Goal: Information Seeking & Learning: Learn about a topic

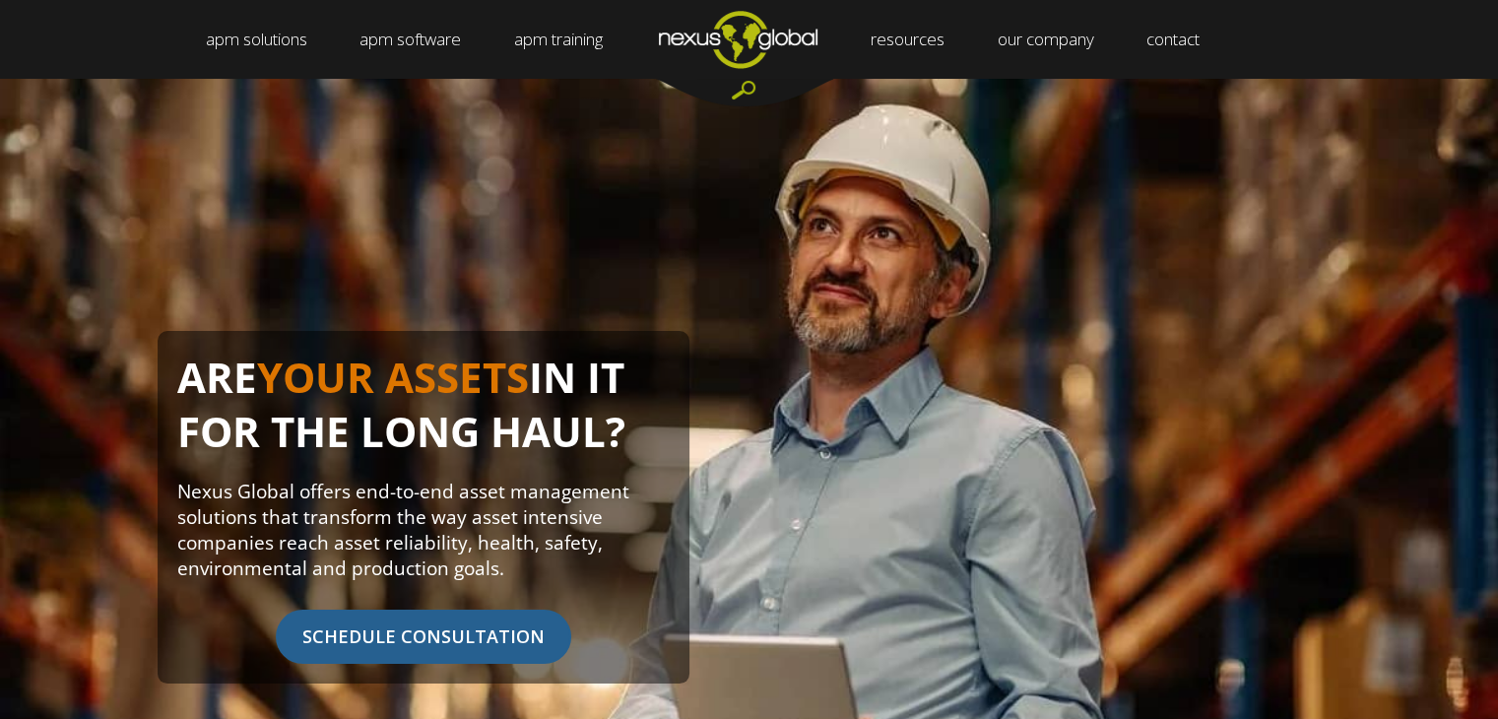
click at [566, 412] on h1 "ARE YOUR ASSETS IN IT FOR THE LONG HAUL?" at bounding box center [423, 415] width 492 height 128
copy h1 "HAUL"
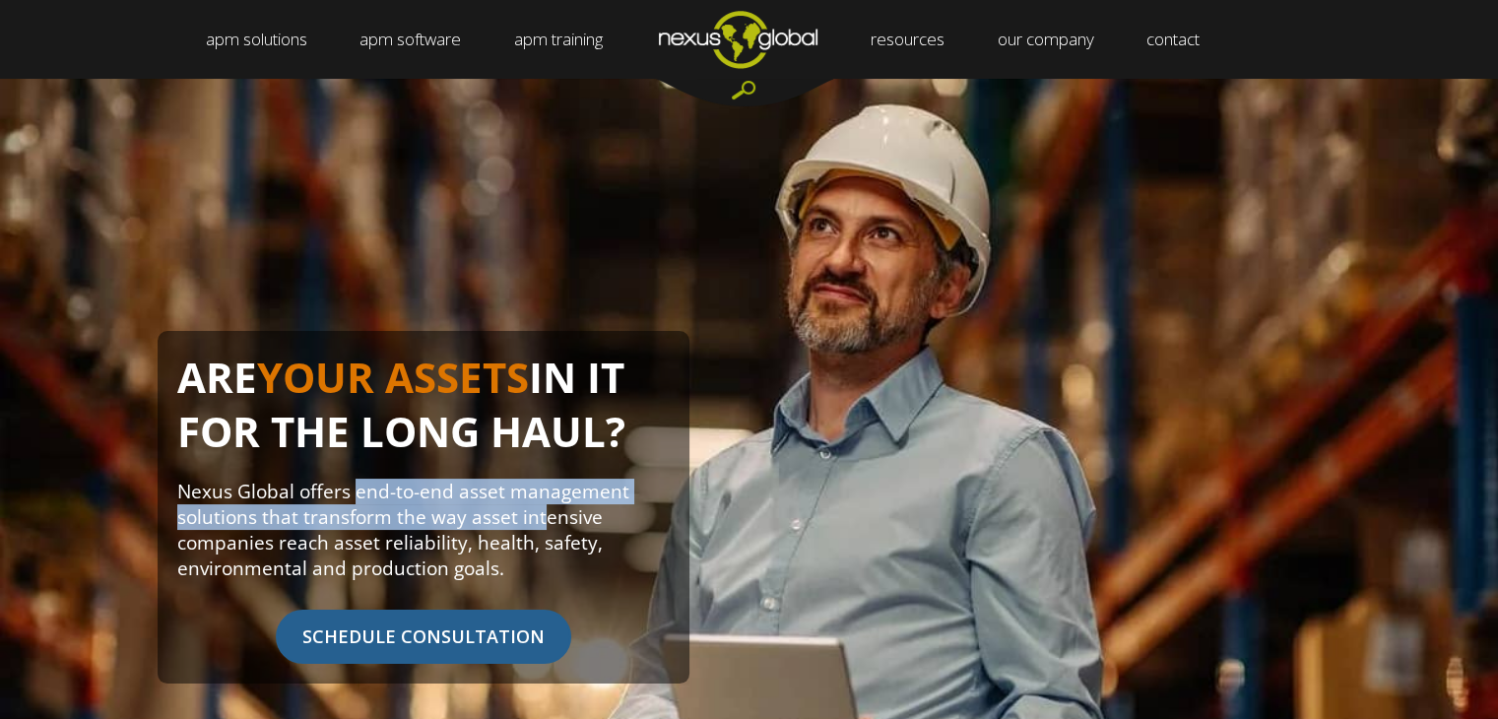
drag, startPoint x: 357, startPoint y: 500, endPoint x: 542, endPoint y: 529, distance: 187.3
click at [542, 529] on p "Nexus Global offers end-to-end asset management solutions that transform the wa…" at bounding box center [423, 530] width 492 height 102
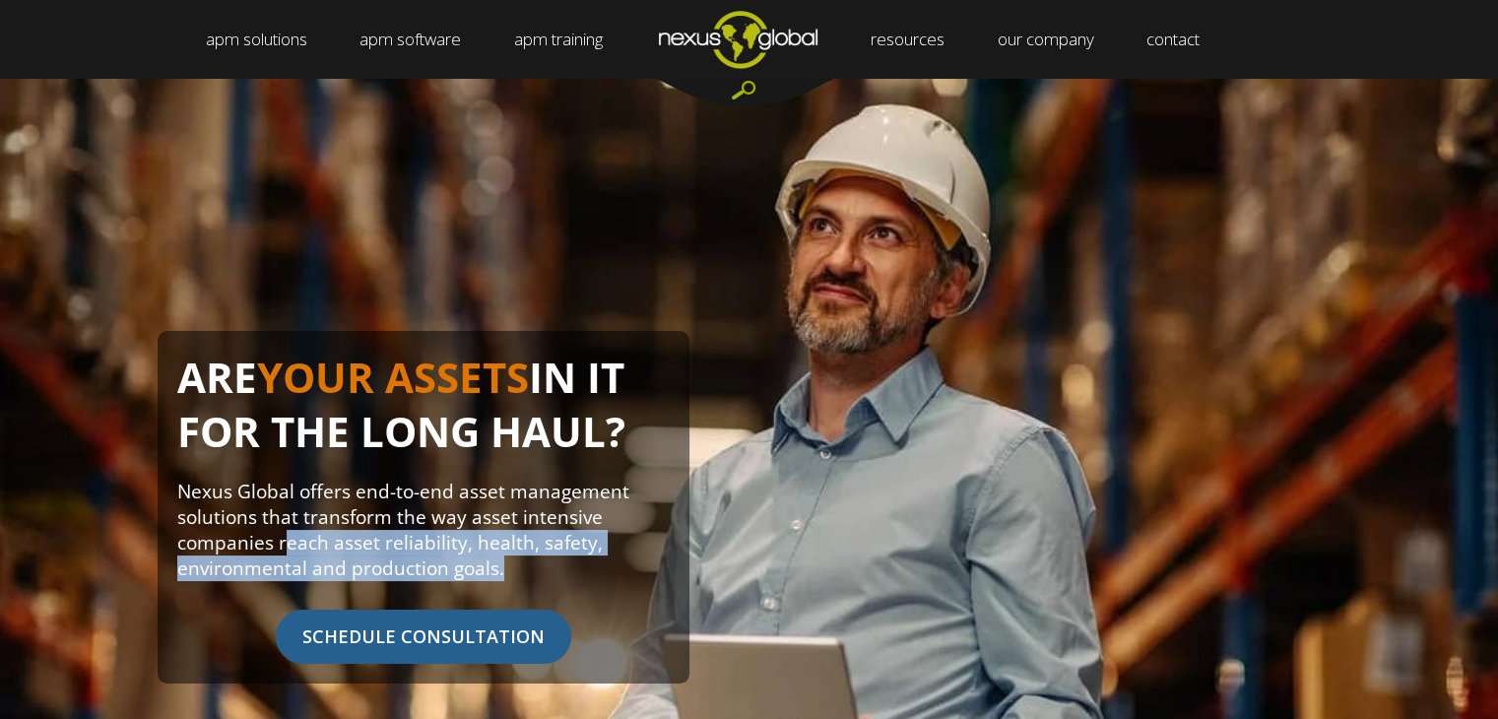
drag, startPoint x: 283, startPoint y: 540, endPoint x: 591, endPoint y: 568, distance: 309.6
click at [591, 568] on p "Nexus Global offers end-to-end asset management solutions that transform the wa…" at bounding box center [423, 530] width 492 height 102
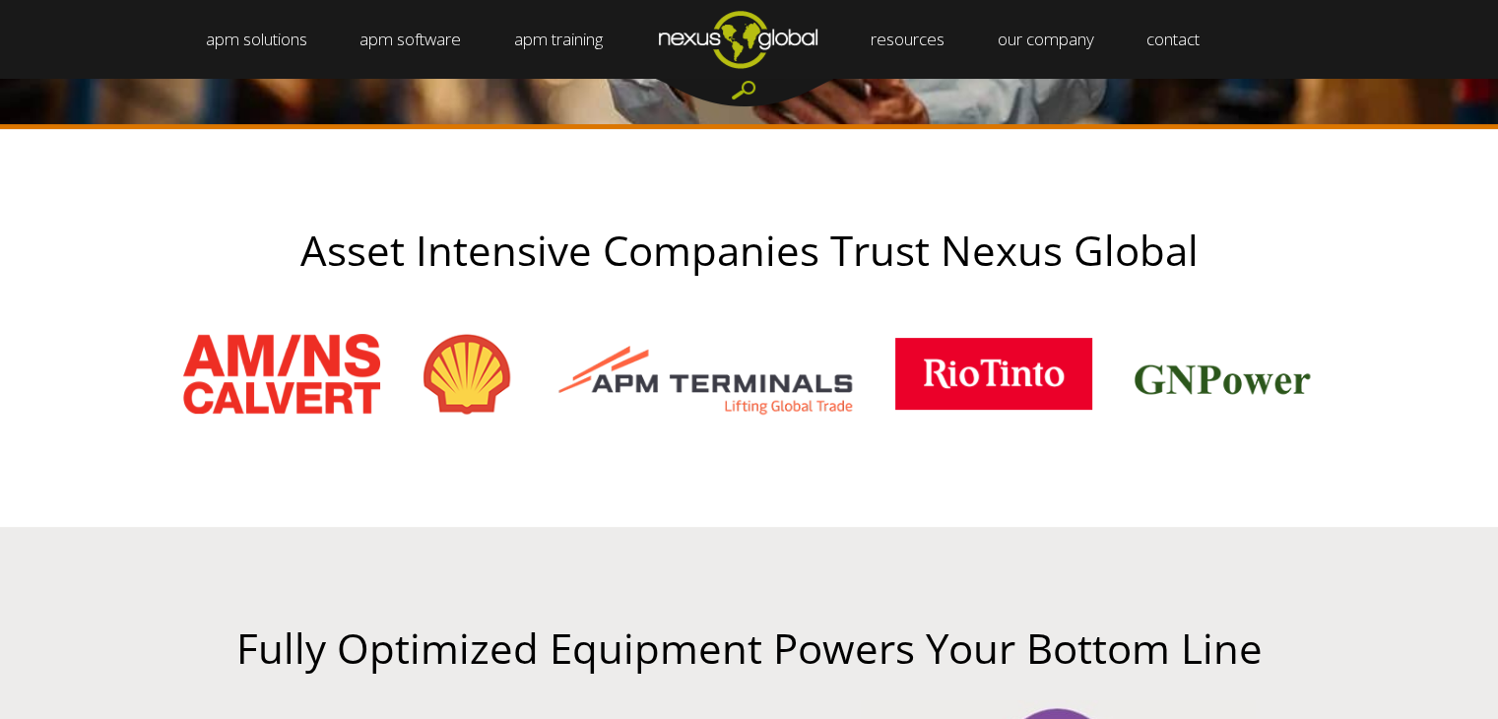
scroll to position [680, 0]
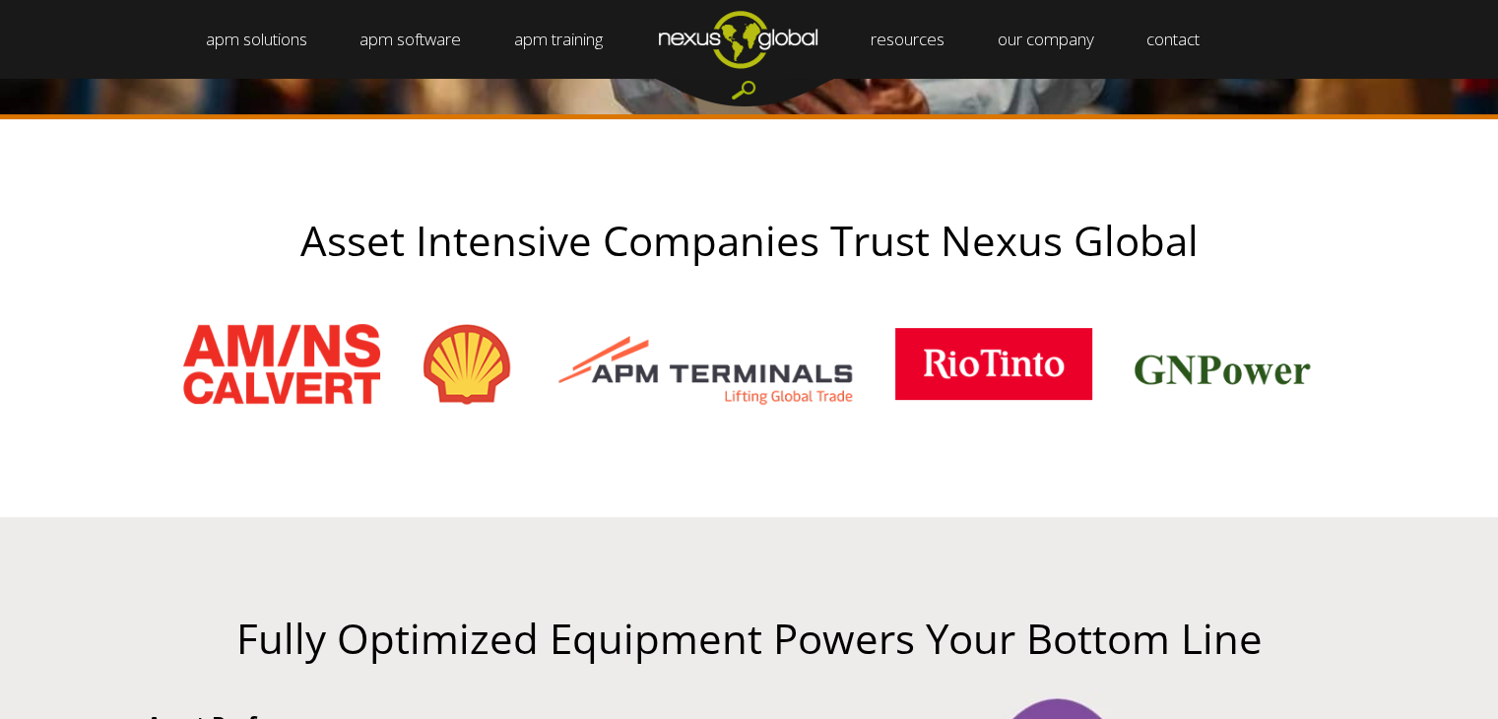
click at [663, 239] on h2 "Asset Intensive Companies Trust Nexus Global" at bounding box center [749, 240] width 1280 height 45
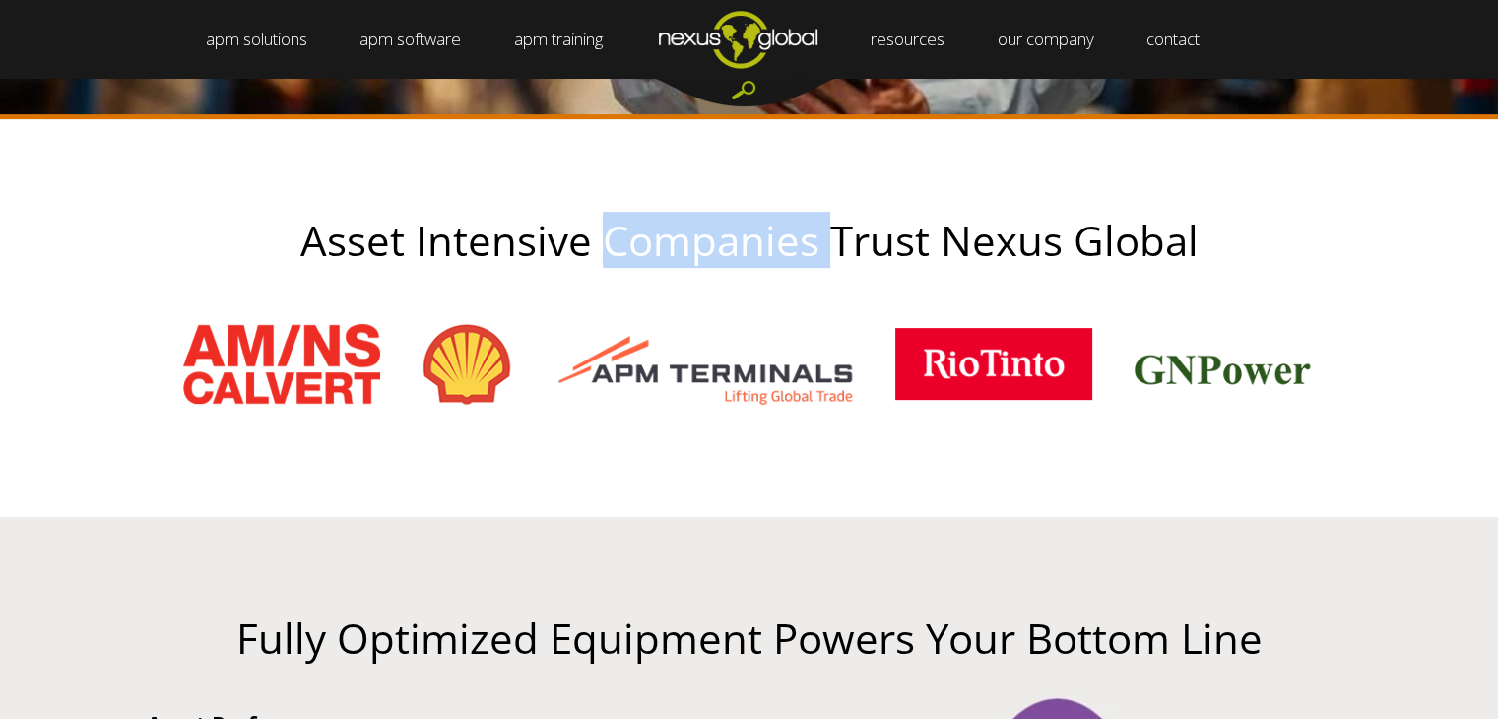
click at [663, 239] on h2 "Asset Intensive Companies Trust Nexus Global" at bounding box center [749, 240] width 1280 height 45
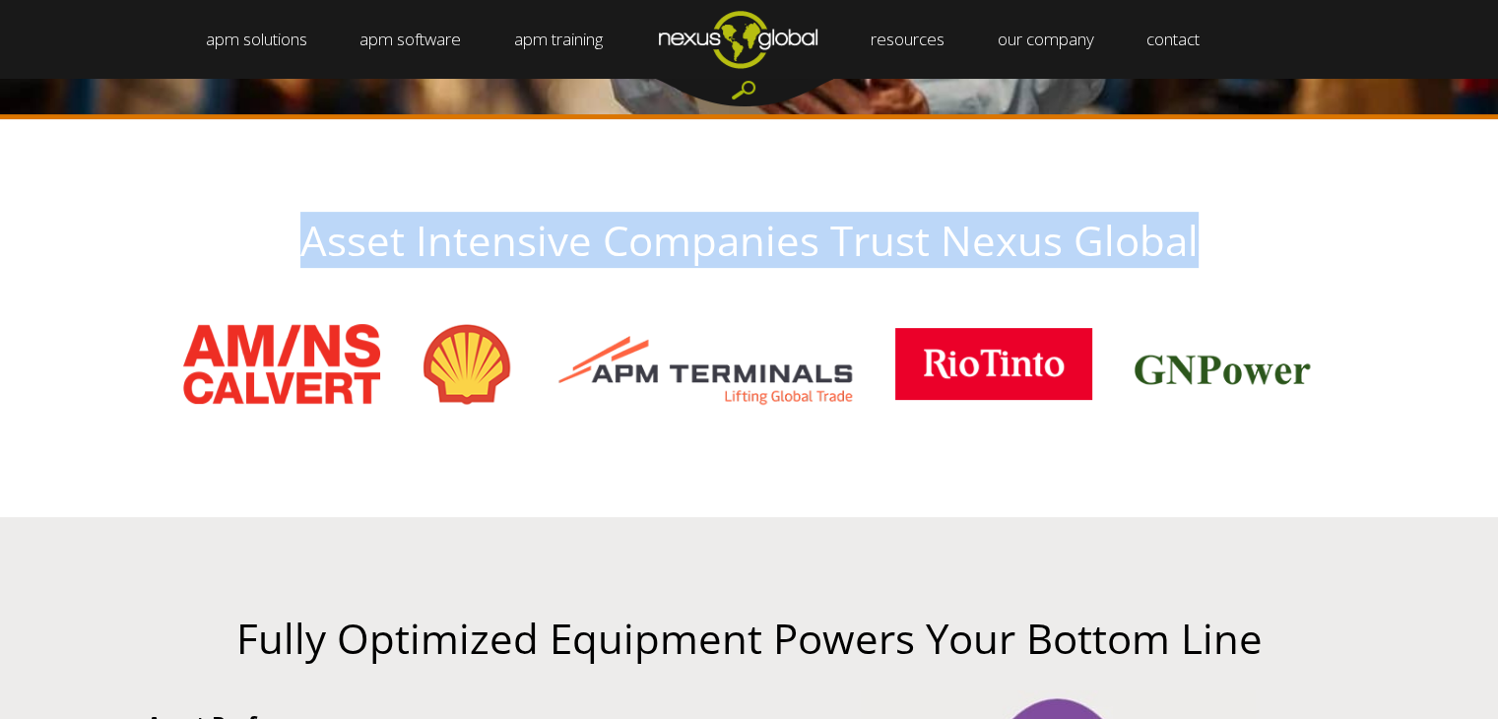
click at [663, 239] on h2 "Asset Intensive Companies Trust Nexus Global" at bounding box center [749, 240] width 1280 height 45
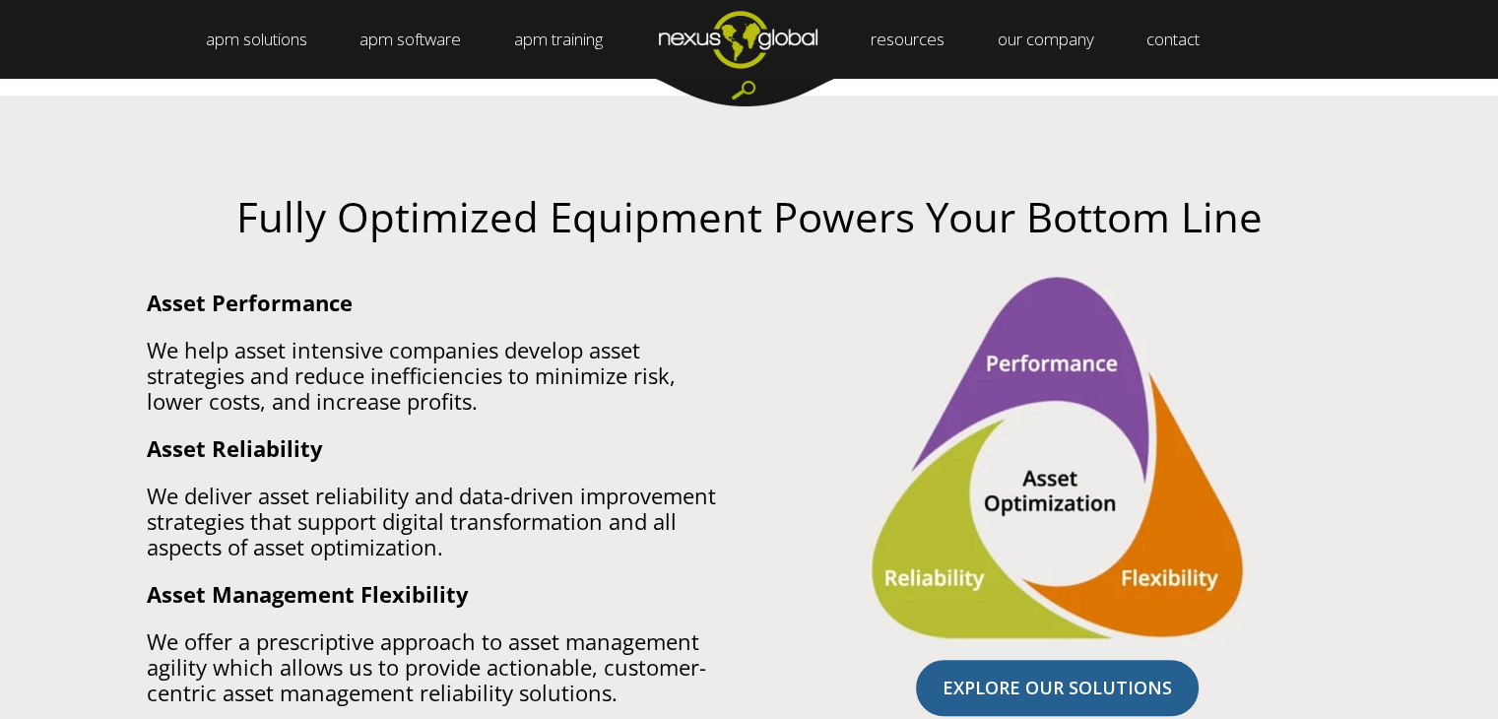
scroll to position [1111, 0]
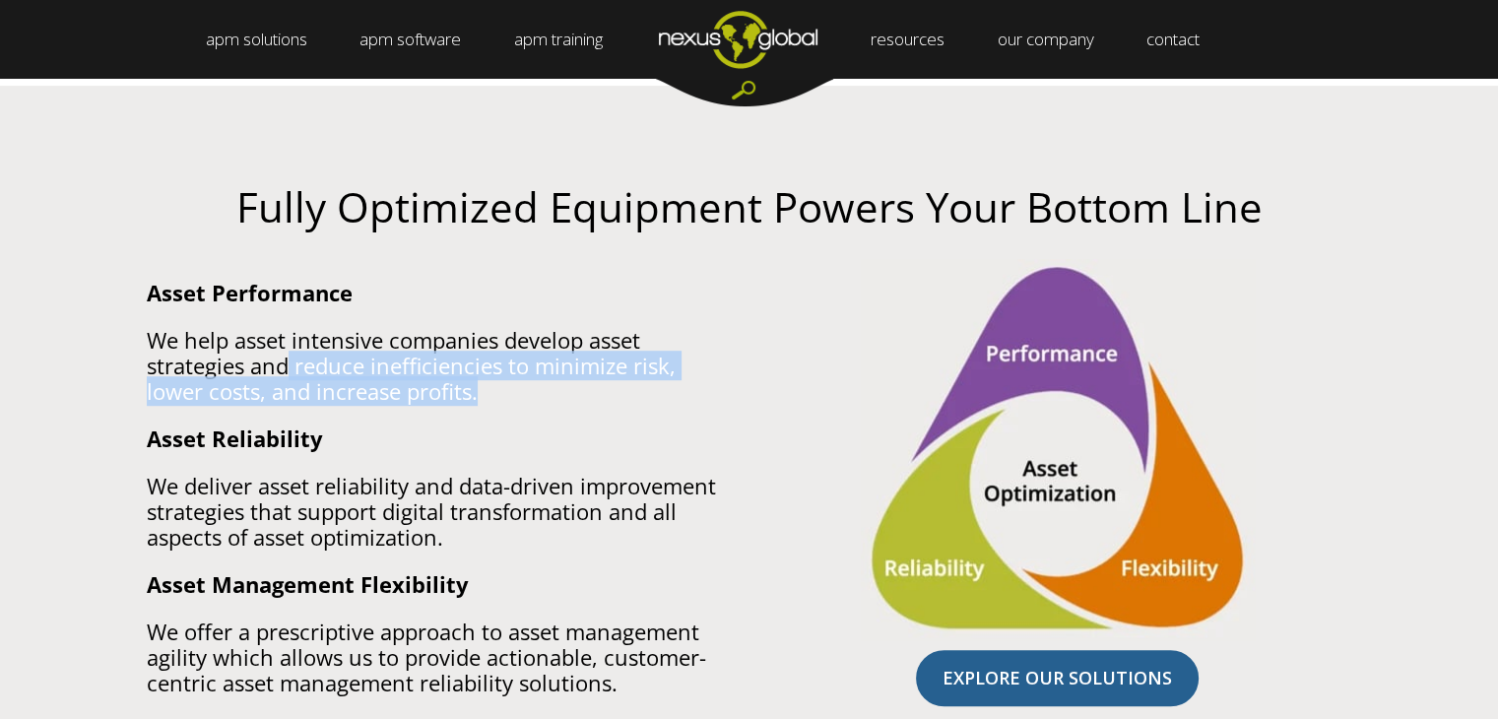
drag, startPoint x: 289, startPoint y: 362, endPoint x: 626, endPoint y: 397, distance: 339.6
click at [626, 397] on p "We help asset intensive companies develop asset strategies and reduce inefficie…" at bounding box center [441, 365] width 588 height 77
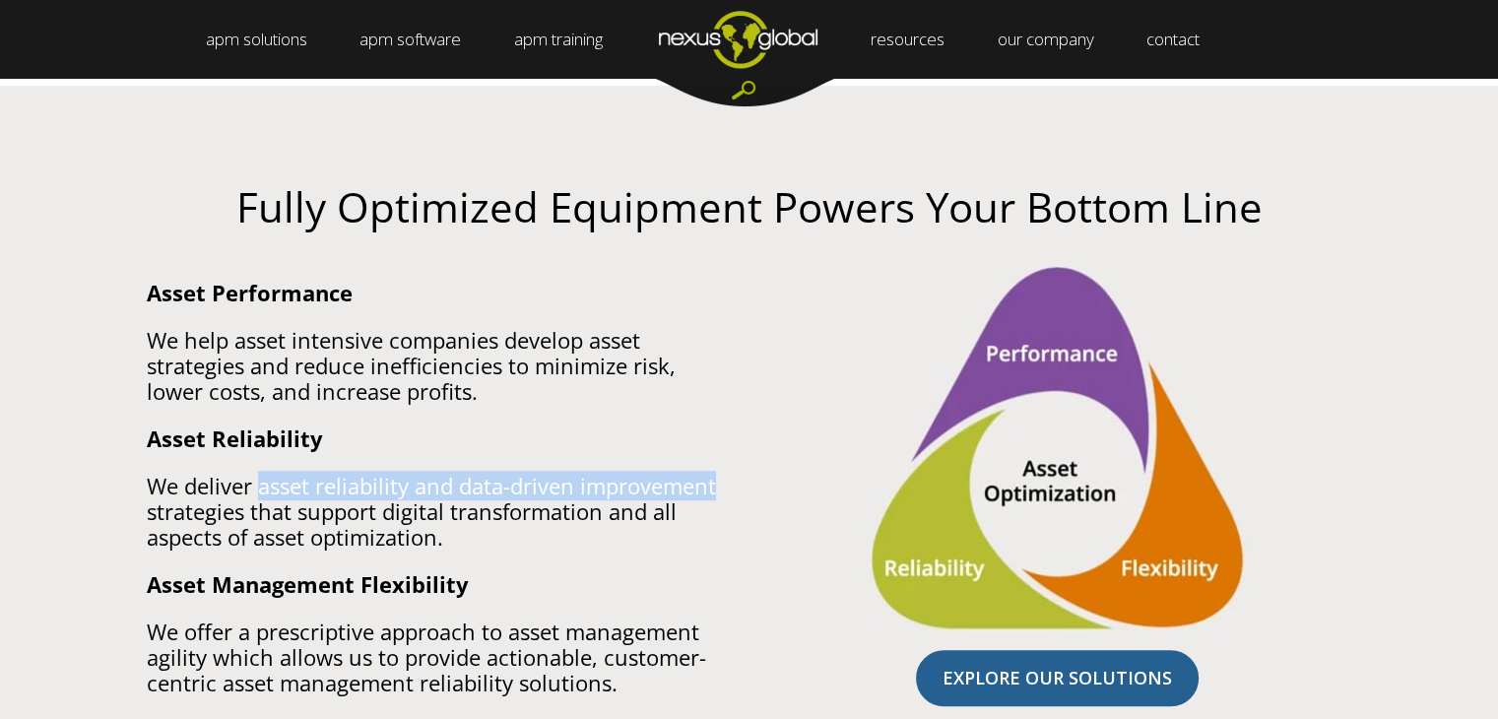
drag, startPoint x: 257, startPoint y: 490, endPoint x: 725, endPoint y: 484, distance: 467.9
click at [725, 484] on p "We deliver asset reliability and data-driven improvement strategies that suppor…" at bounding box center [441, 511] width 588 height 77
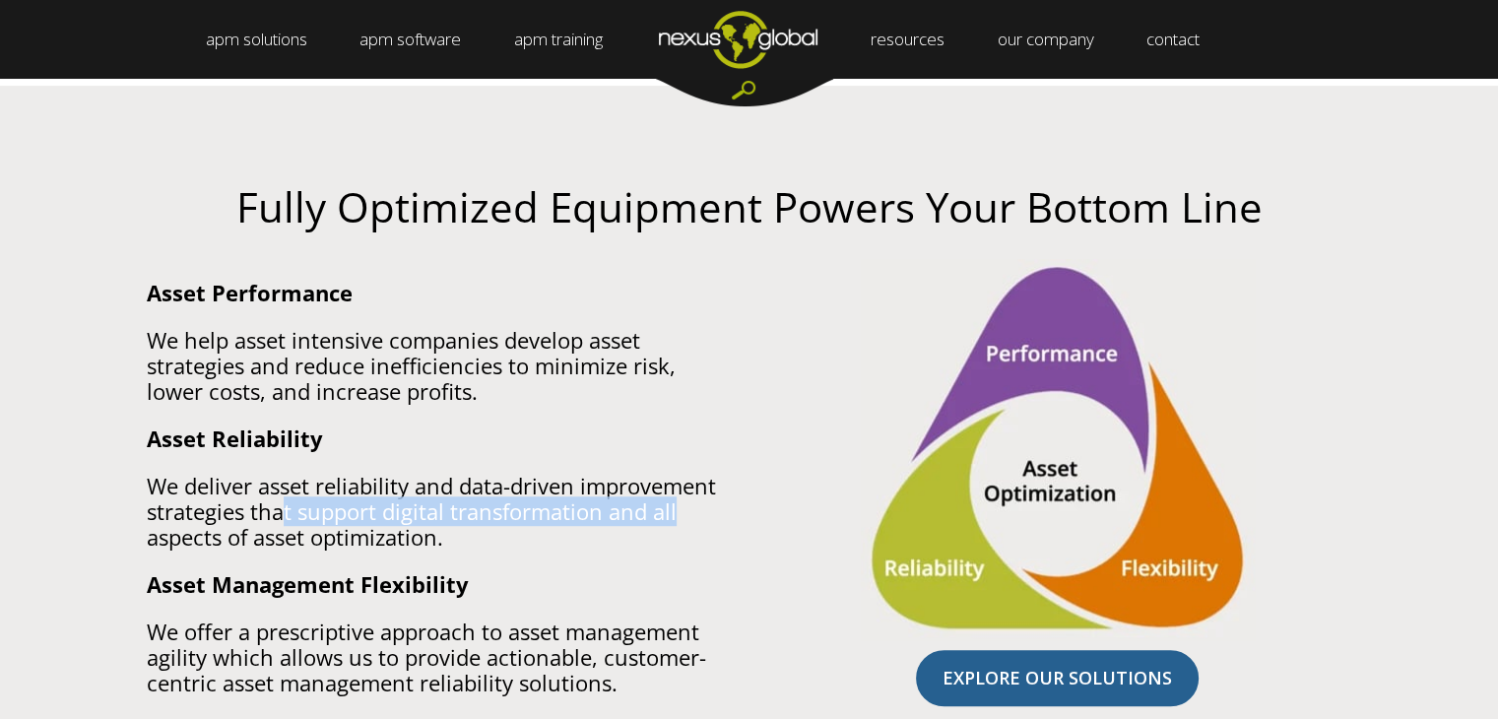
drag, startPoint x: 283, startPoint y: 519, endPoint x: 694, endPoint y: 518, distance: 411.7
click at [694, 518] on p "We deliver asset reliability and data-driven improvement strategies that suppor…" at bounding box center [441, 511] width 588 height 77
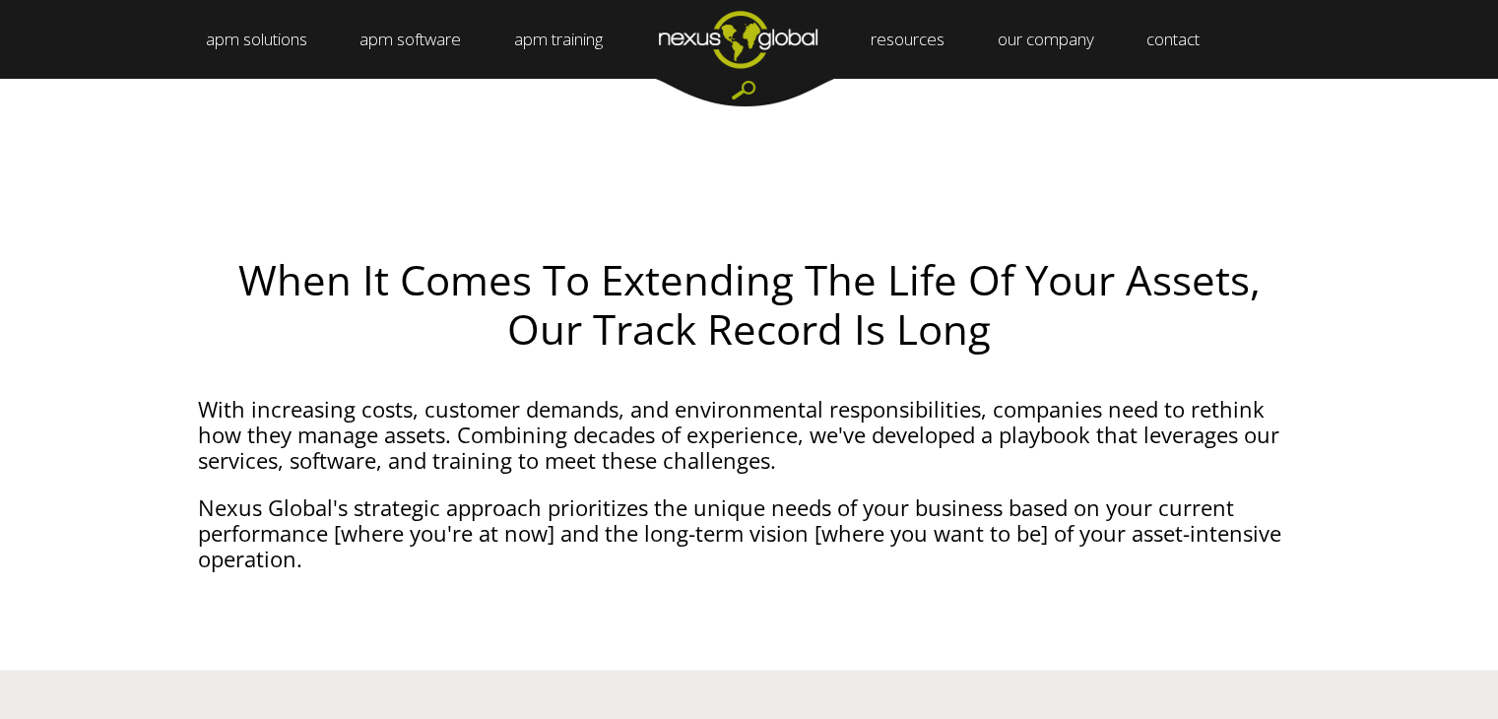
scroll to position [2804, 0]
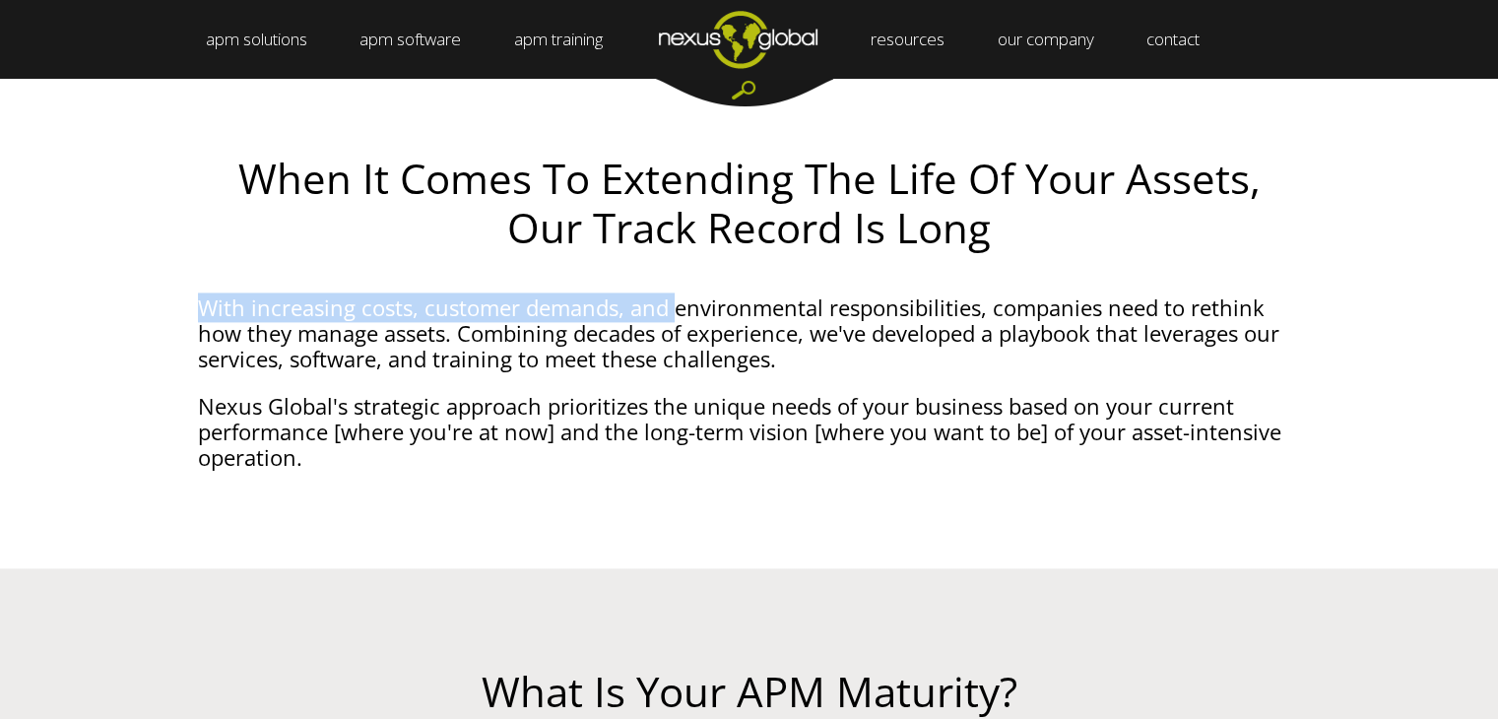
drag, startPoint x: 199, startPoint y: 292, endPoint x: 676, endPoint y: 296, distance: 476.7
click at [676, 296] on p "With increasing costs, customer demands, and environmental responsibilities, co…" at bounding box center [749, 332] width 1103 height 77
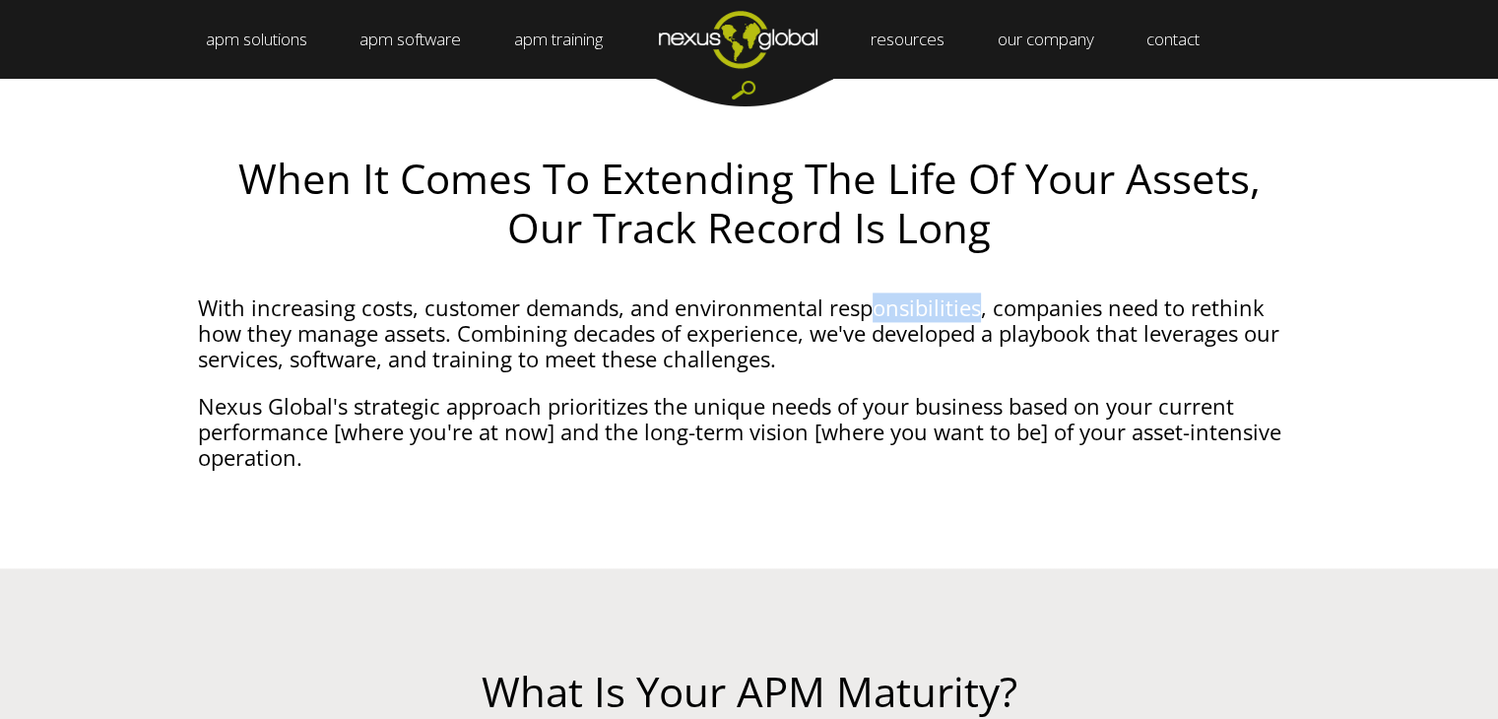
drag, startPoint x: 973, startPoint y: 312, endPoint x: 870, endPoint y: 315, distance: 103.5
click at [870, 315] on p "With increasing costs, customer demands, and environmental responsibilities, co…" at bounding box center [749, 332] width 1103 height 77
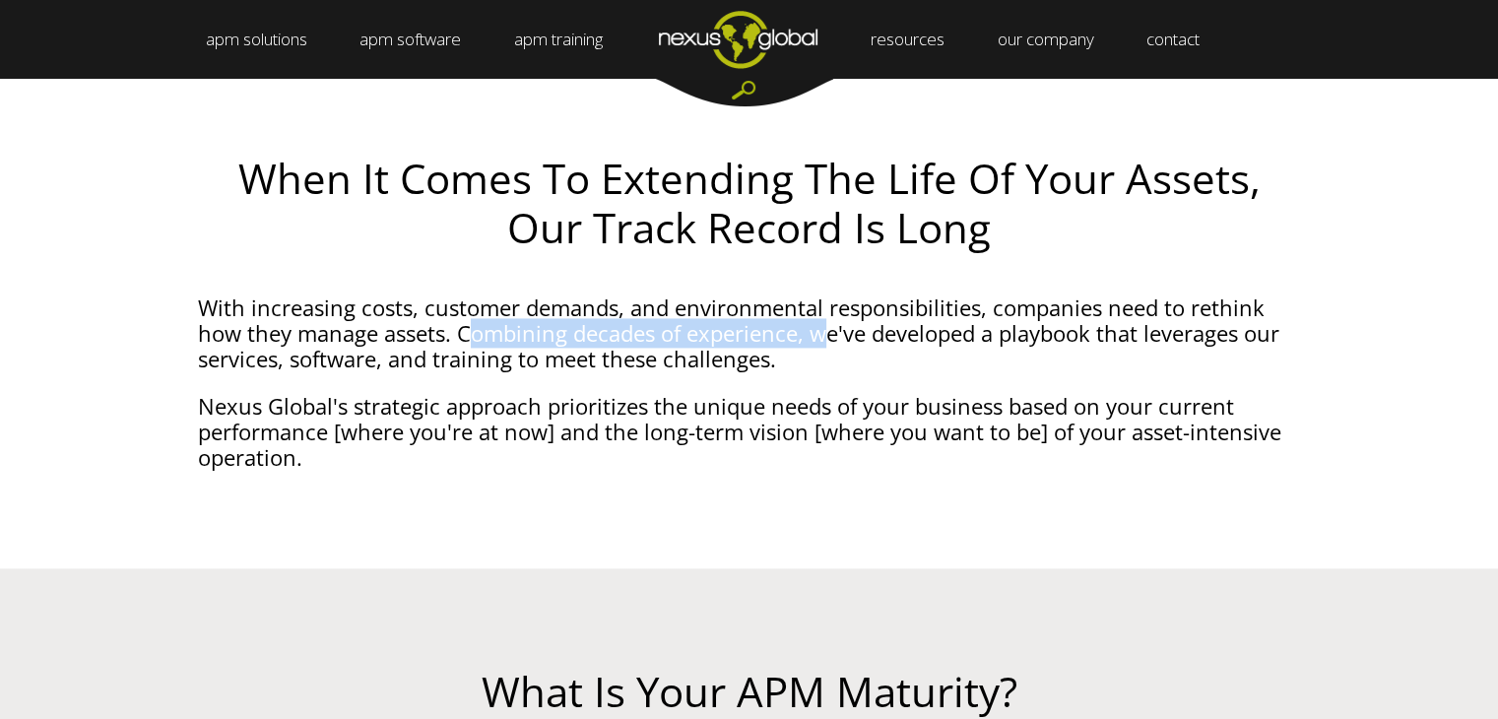
drag, startPoint x: 464, startPoint y: 340, endPoint x: 835, endPoint y: 328, distance: 371.5
click at [835, 328] on p "With increasing costs, customer demands, and environmental responsibilities, co…" at bounding box center [749, 332] width 1103 height 77
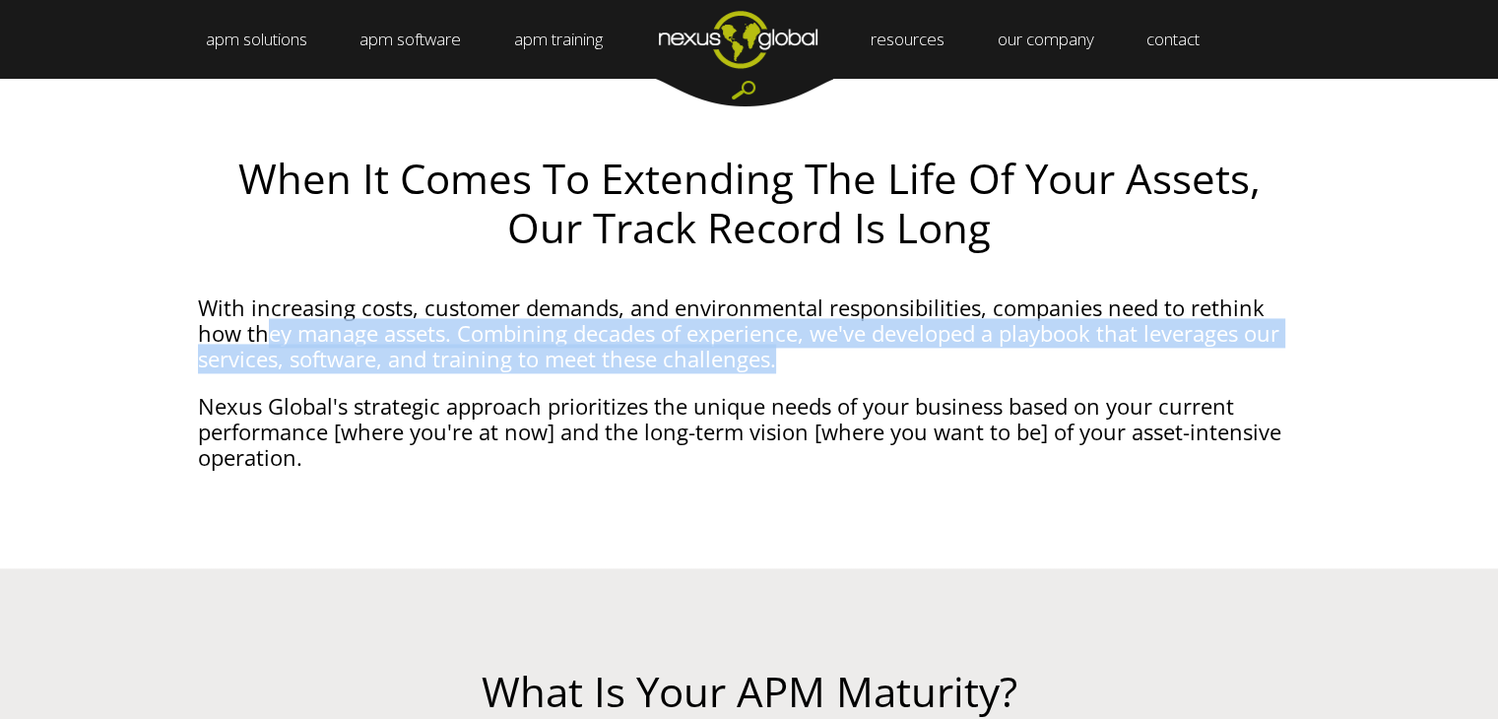
drag, startPoint x: 798, startPoint y: 350, endPoint x: 249, endPoint y: 333, distance: 548.8
click at [249, 333] on p "With increasing costs, customer demands, and environmental responsibilities, co…" at bounding box center [749, 332] width 1103 height 77
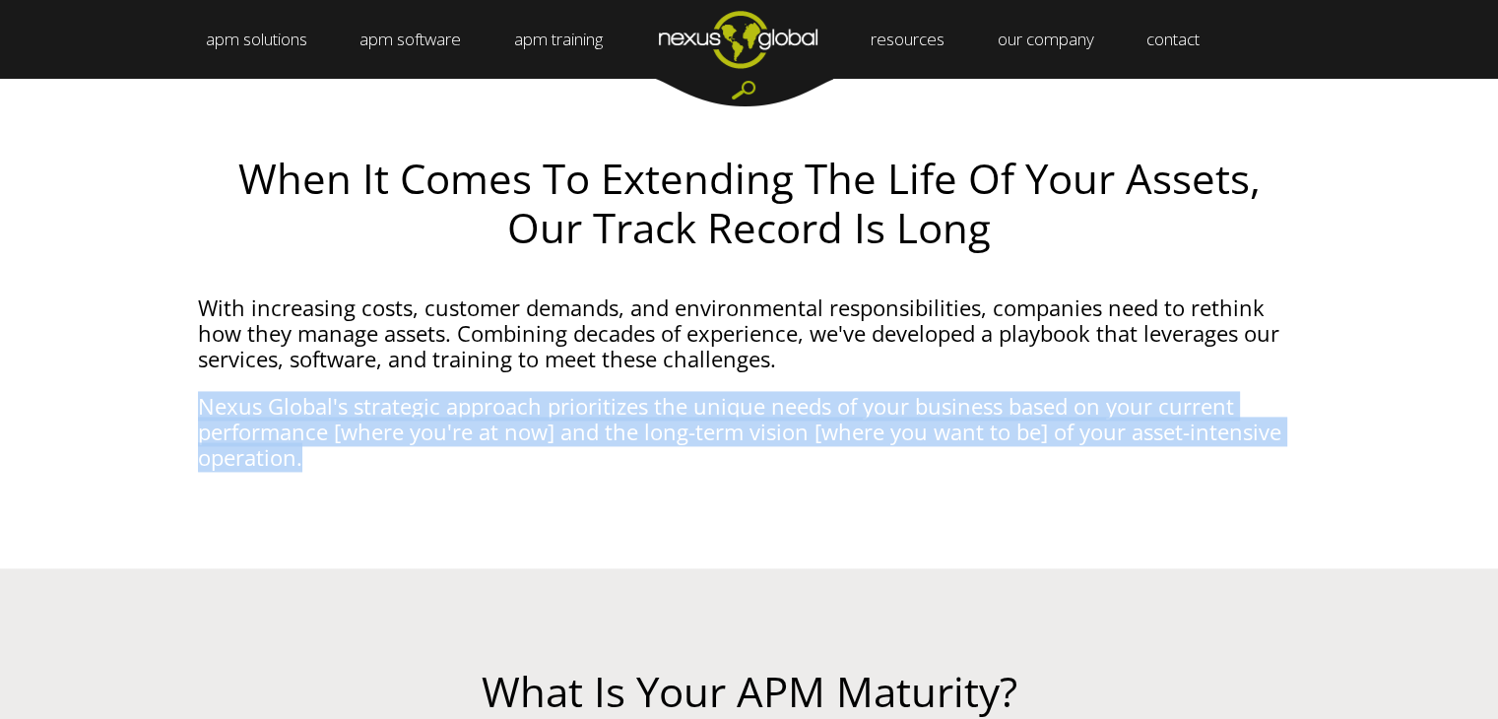
drag, startPoint x: 180, startPoint y: 406, endPoint x: 610, endPoint y: 453, distance: 432.0
click at [610, 453] on div "When It Comes To Extending The Life Of Your Assets, Our Track Record Is Long Wi…" at bounding box center [749, 311] width 1498 height 513
click at [336, 424] on p "Nexus Global's strategic approach prioritizes the unique needs of your business…" at bounding box center [749, 431] width 1103 height 77
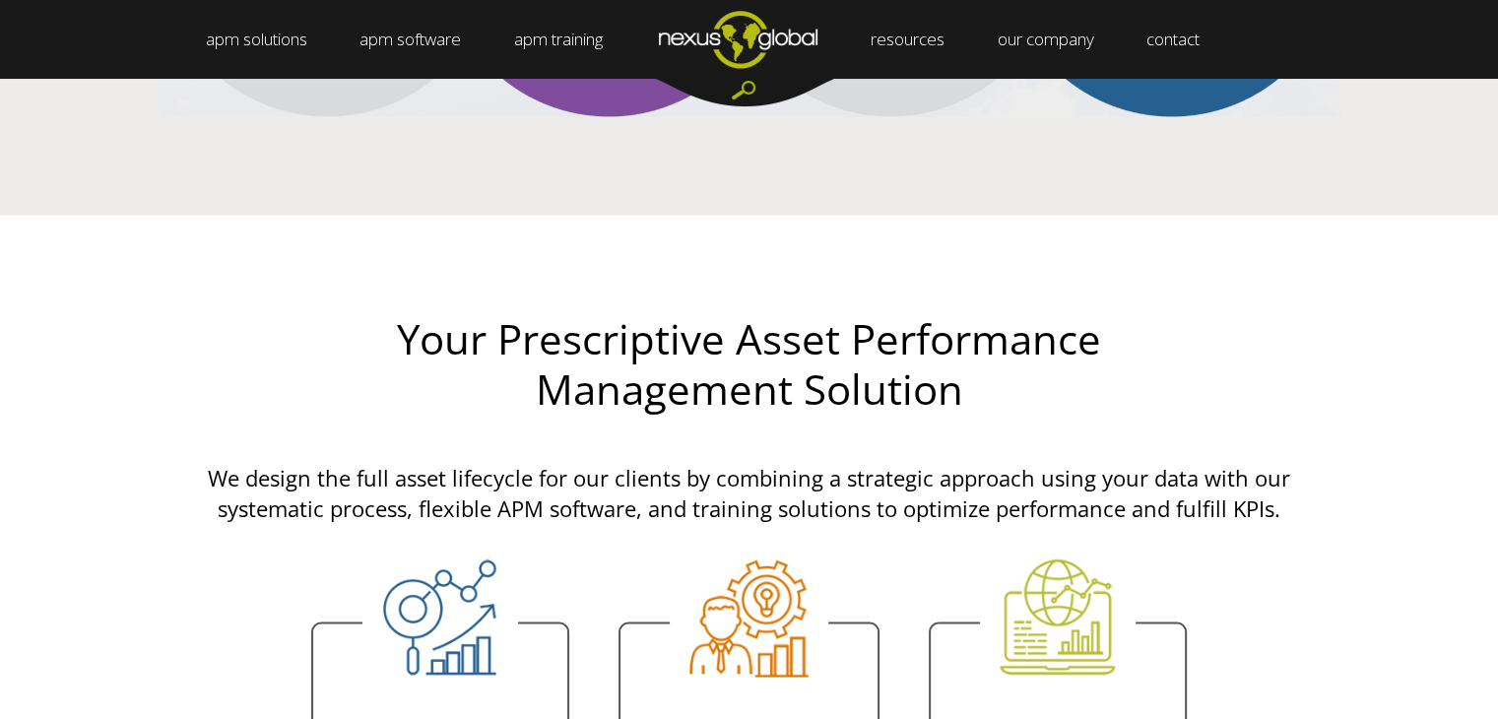
scroll to position [3893, 0]
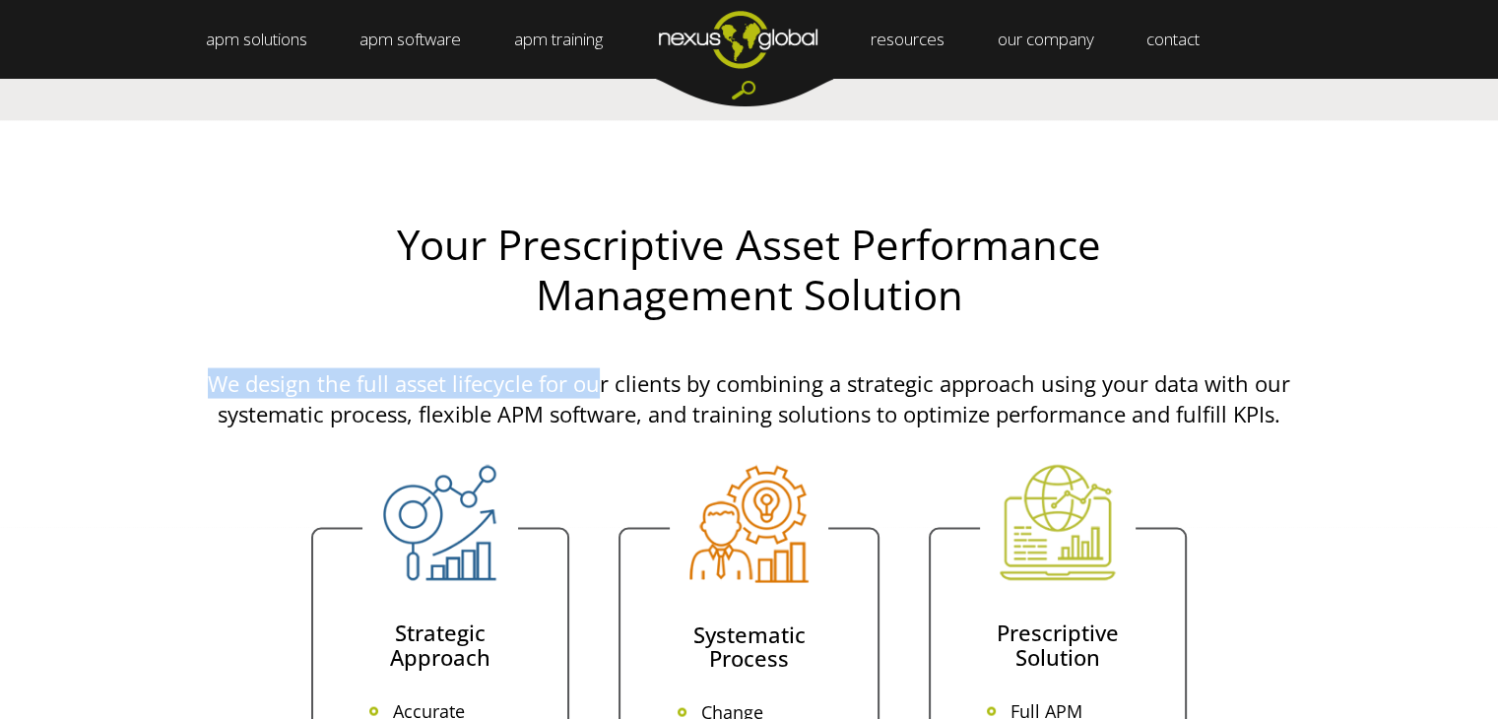
drag, startPoint x: 221, startPoint y: 387, endPoint x: 605, endPoint y: 380, distance: 384.2
click at [605, 380] on p "We design the full asset lifecycle for our clients by combining a strategic app…" at bounding box center [749, 398] width 1123 height 61
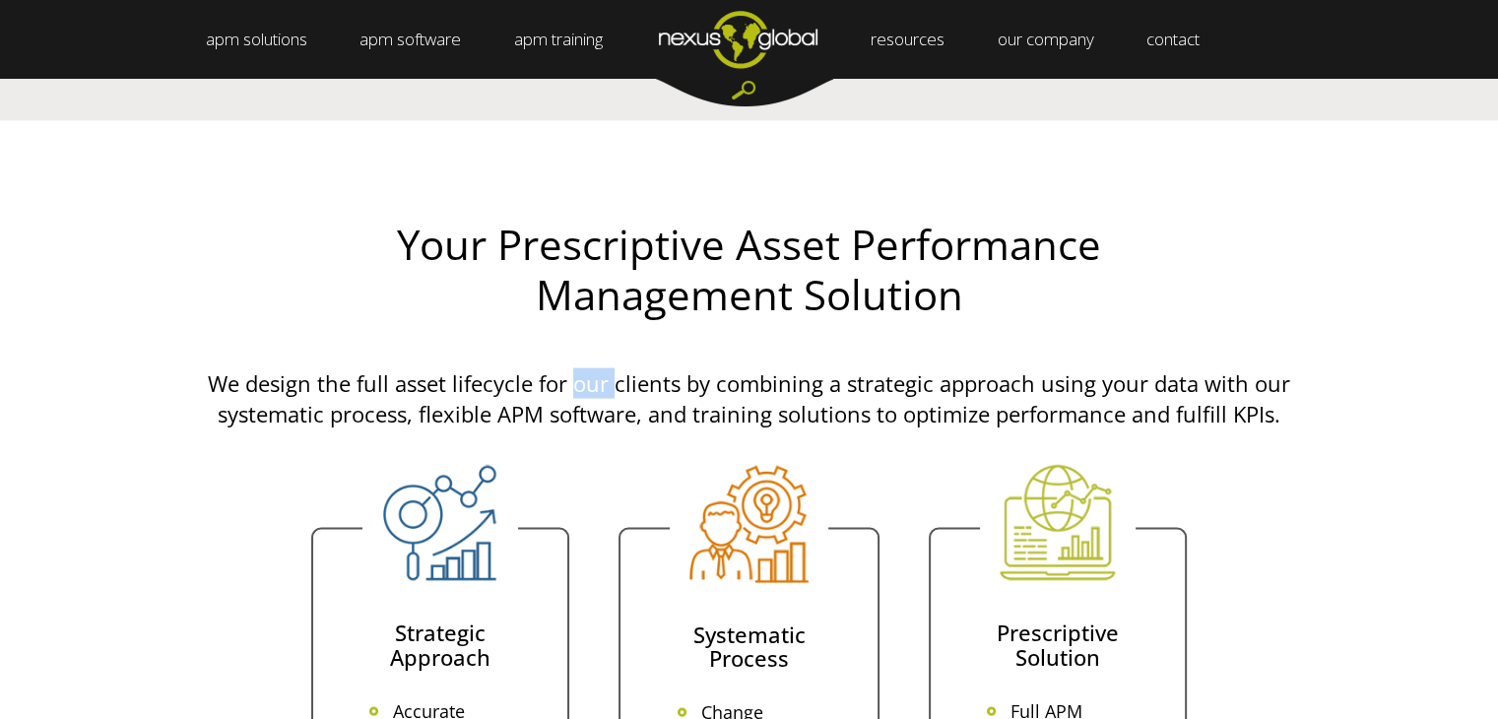
click at [605, 380] on p "We design the full asset lifecycle for our clients by combining a strategic app…" at bounding box center [749, 398] width 1123 height 61
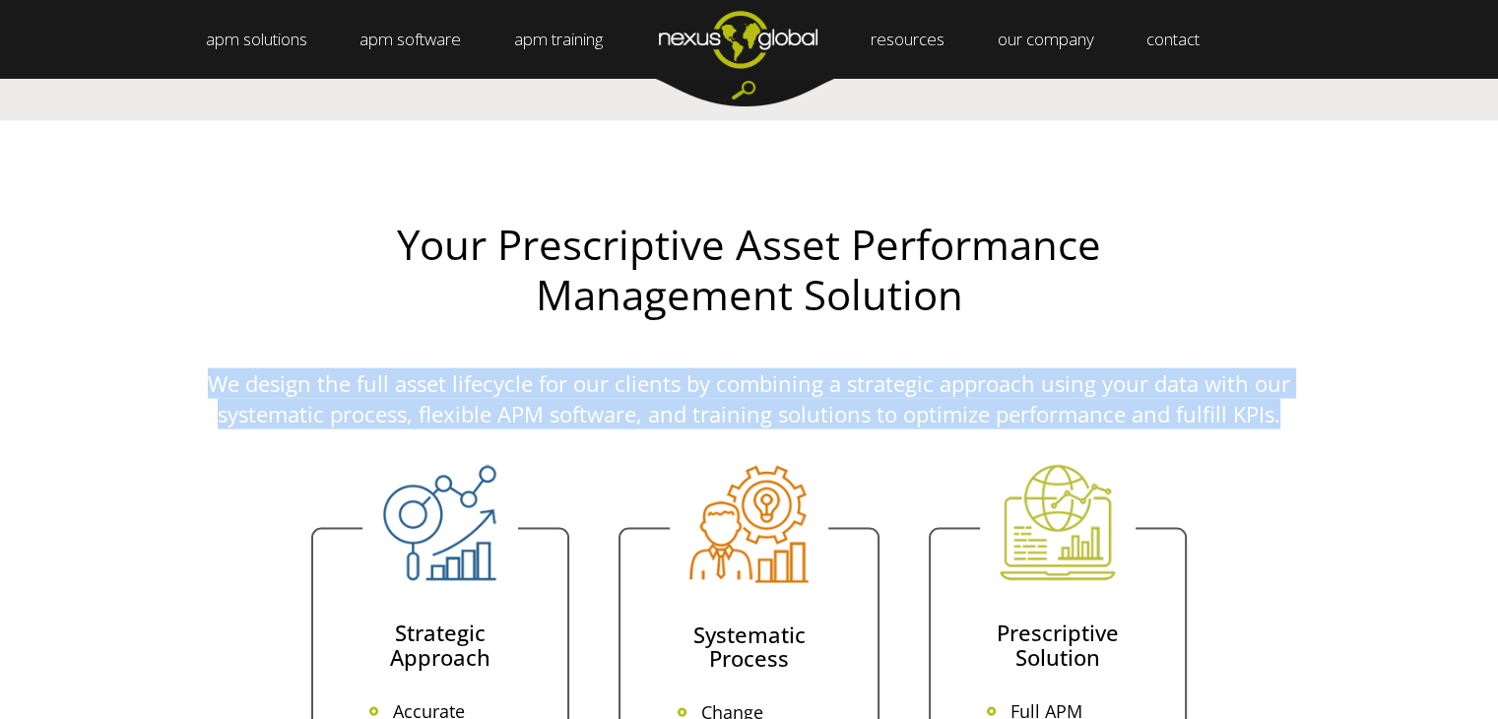
click at [605, 380] on p "We design the full asset lifecycle for our clients by combining a strategic app…" at bounding box center [749, 398] width 1123 height 61
click at [400, 409] on p "We design the full asset lifecycle for our clients by combining a strategic app…" at bounding box center [749, 398] width 1123 height 61
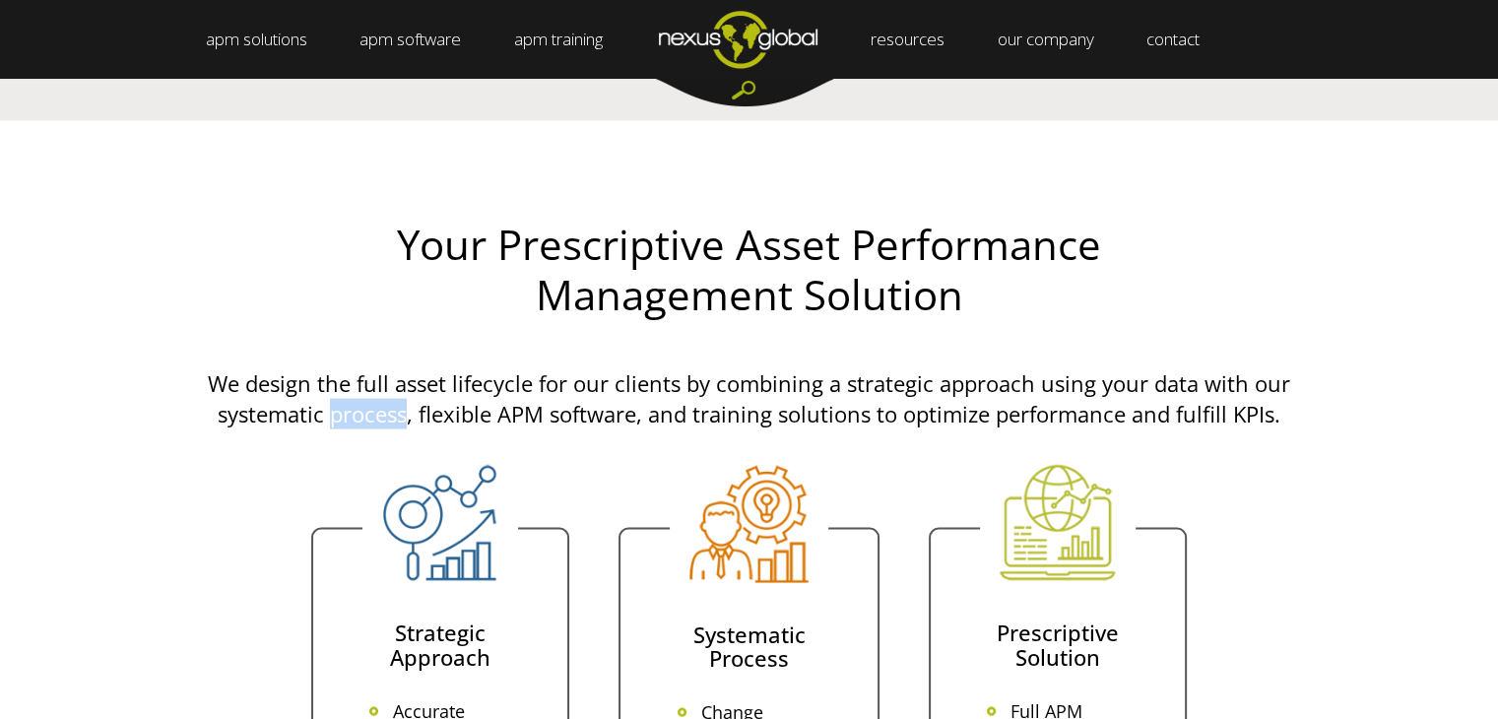
click at [400, 409] on p "We design the full asset lifecycle for our clients by combining a strategic app…" at bounding box center [749, 398] width 1123 height 61
click at [792, 419] on p "We design the full asset lifecycle for our clients by combining a strategic app…" at bounding box center [749, 398] width 1123 height 61
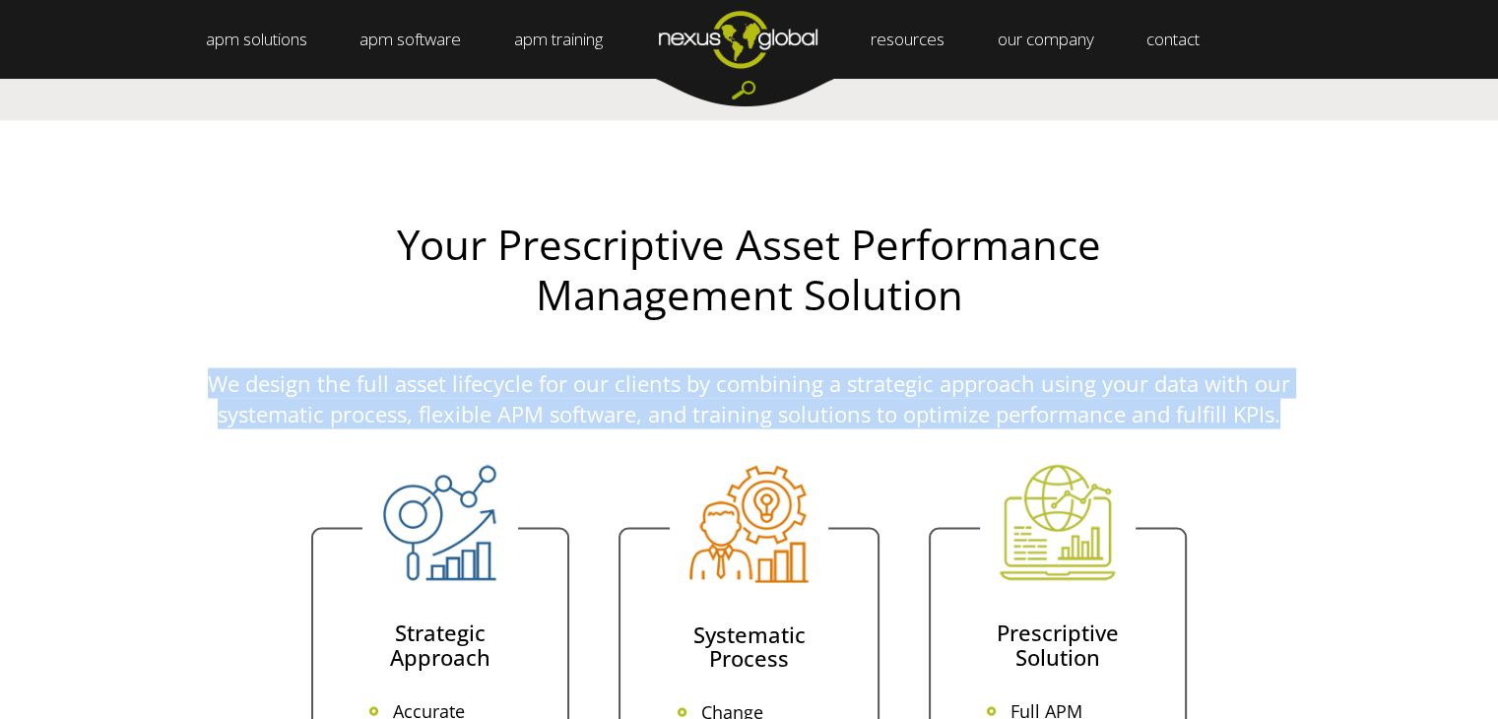
click at [792, 419] on p "We design the full asset lifecycle for our clients by combining a strategic app…" at bounding box center [749, 398] width 1123 height 61
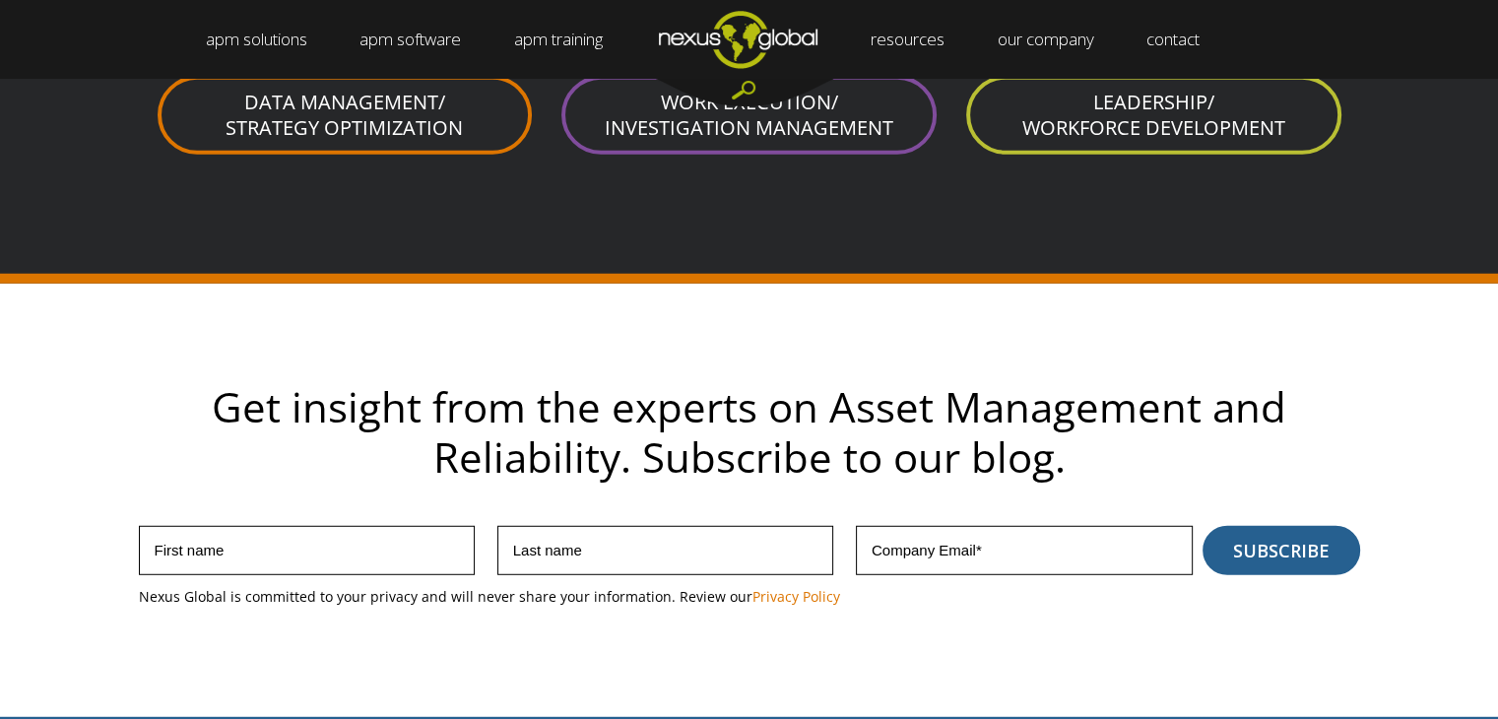
scroll to position [4873, 0]
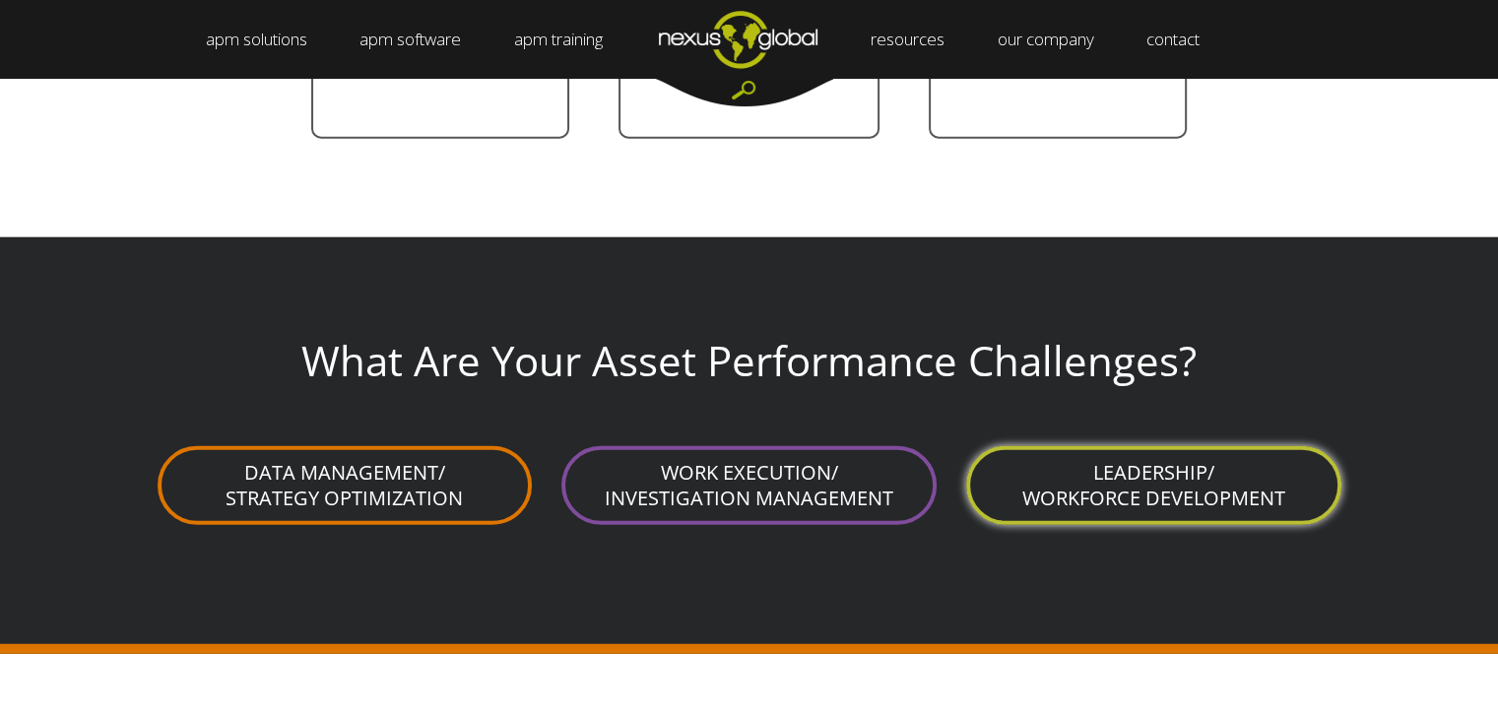
click at [1074, 493] on link "LEADERSHIP/ WORKFORCE DEVELOPMENT" at bounding box center [1153, 485] width 375 height 79
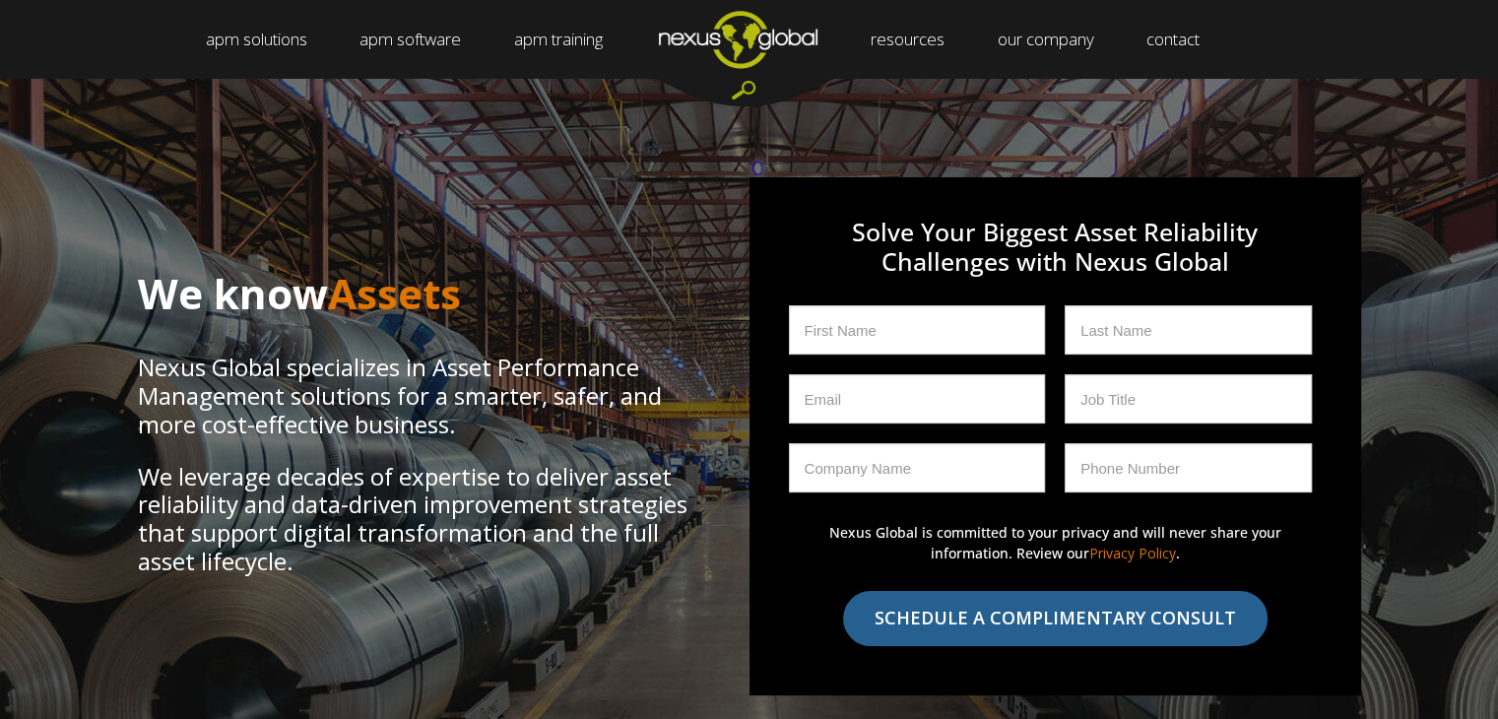
click at [273, 517] on p "We leverage decades of expertise to deliver asset reliability and data-driven i…" at bounding box center [414, 519] width 553 height 113
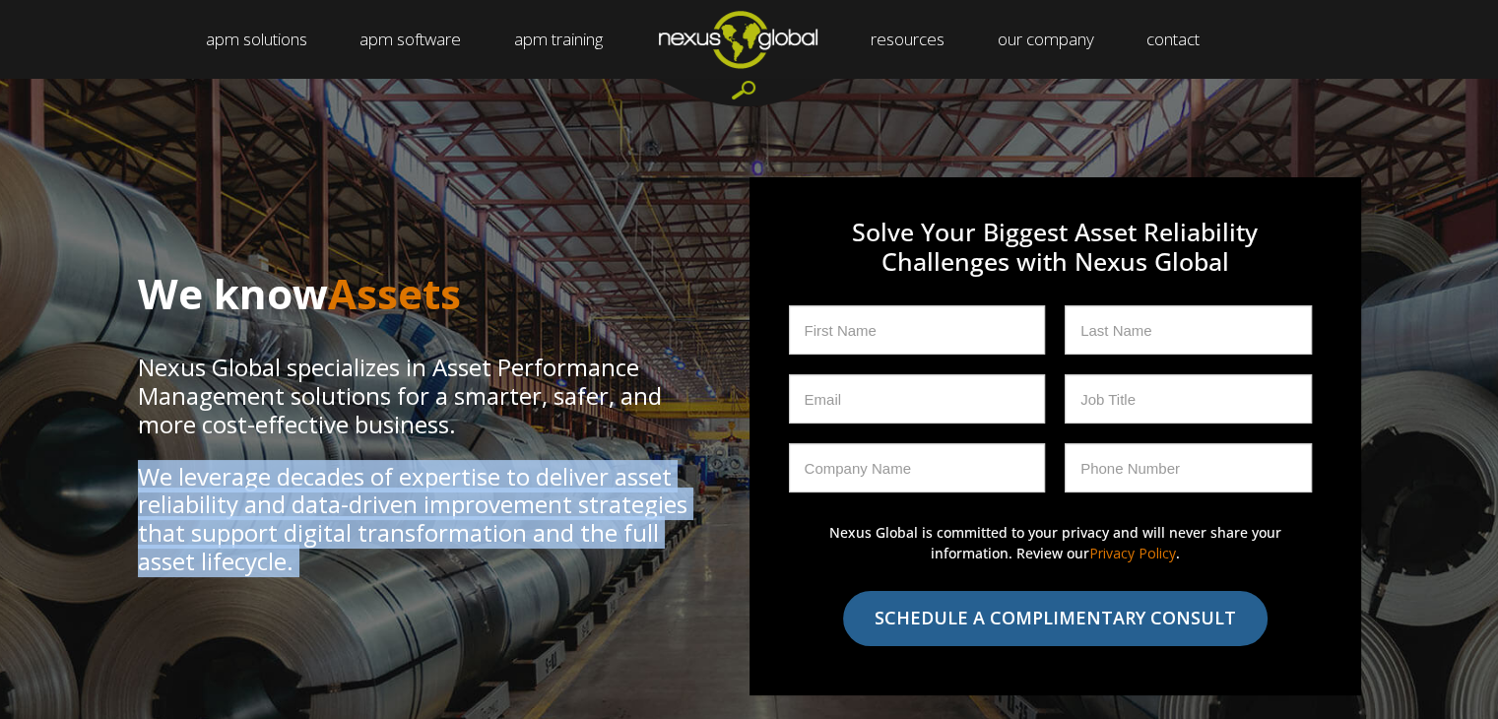
click at [273, 517] on p "We leverage decades of expertise to deliver asset reliability and data-driven i…" at bounding box center [414, 519] width 553 height 113
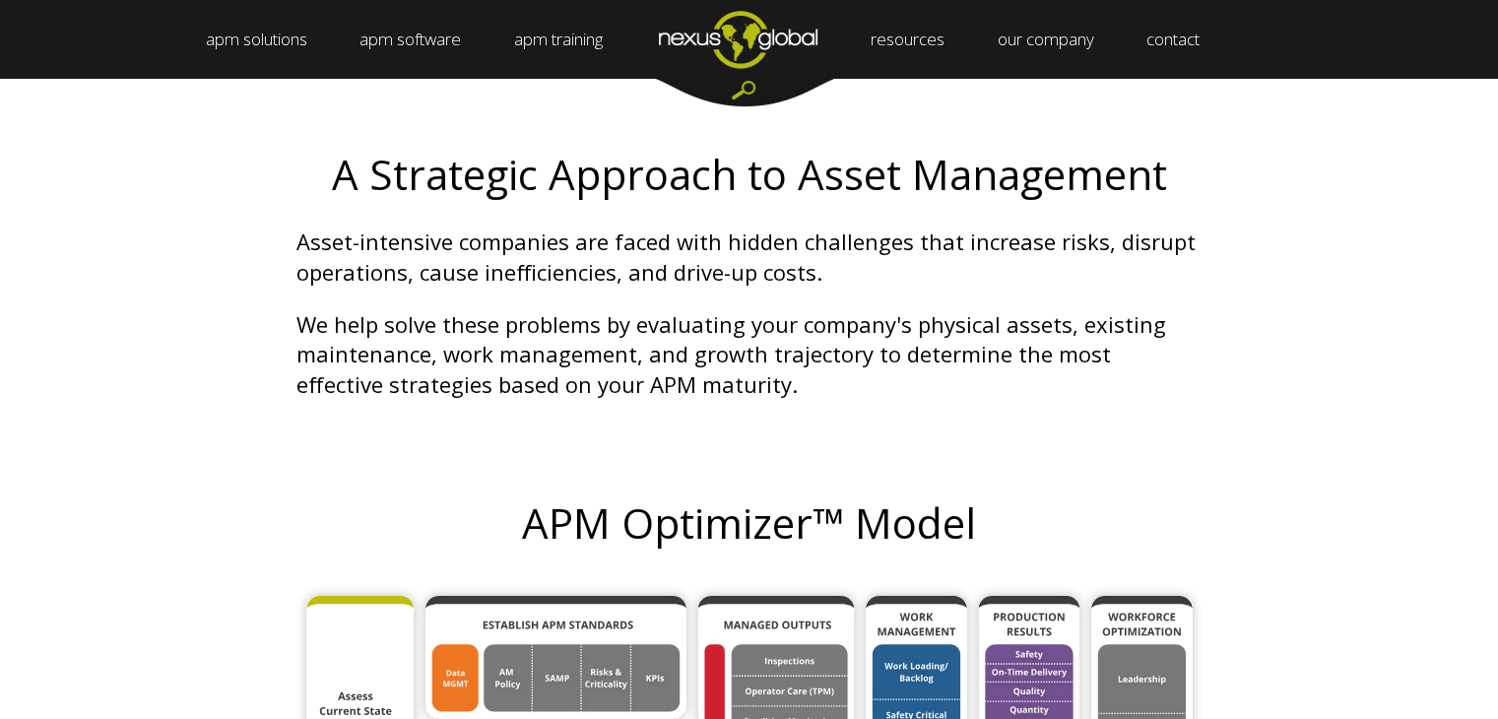
scroll to position [741, 0]
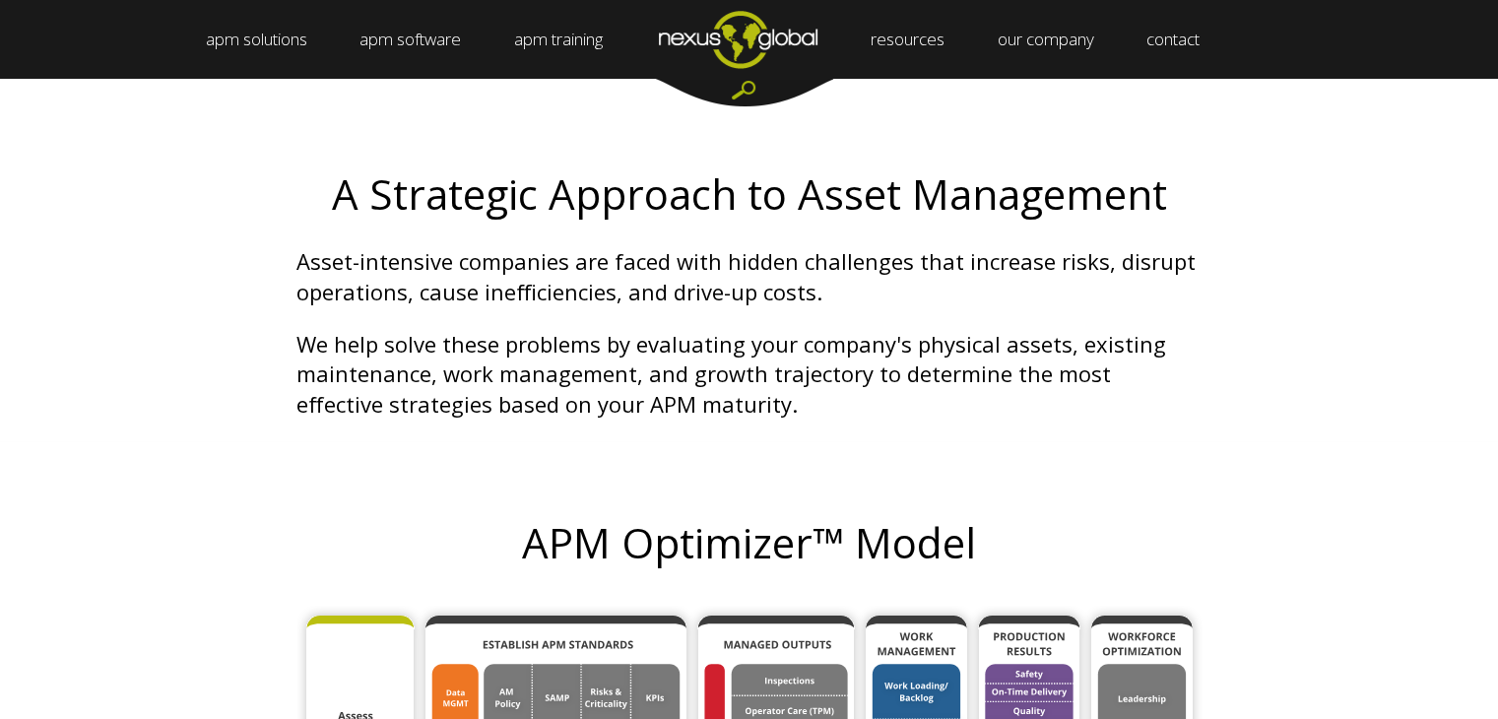
click at [301, 250] on span "Asset-intensive companies are faced with hidden challenges that increase risks,…" at bounding box center [745, 276] width 899 height 60
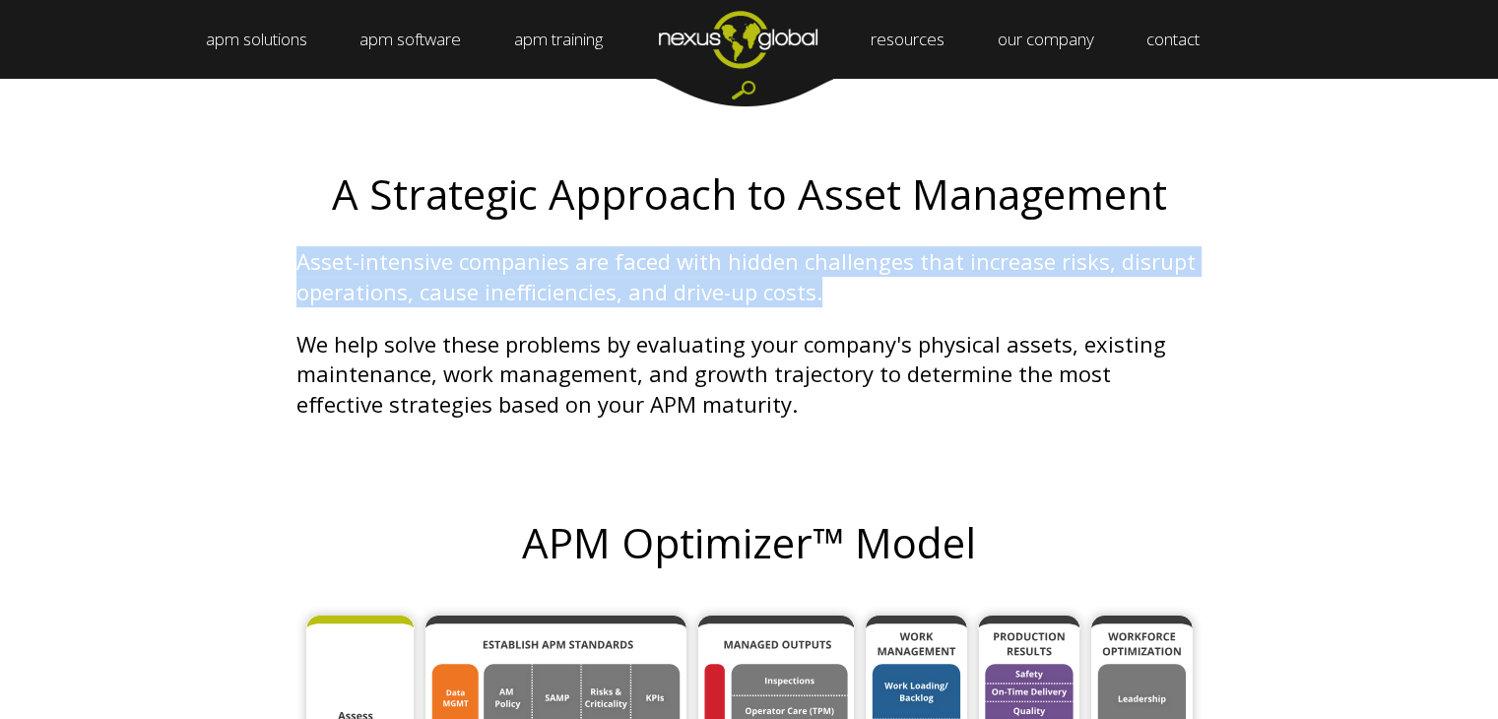
click at [301, 250] on span "Asset-intensive companies are faced with hidden challenges that increase risks,…" at bounding box center [745, 276] width 899 height 60
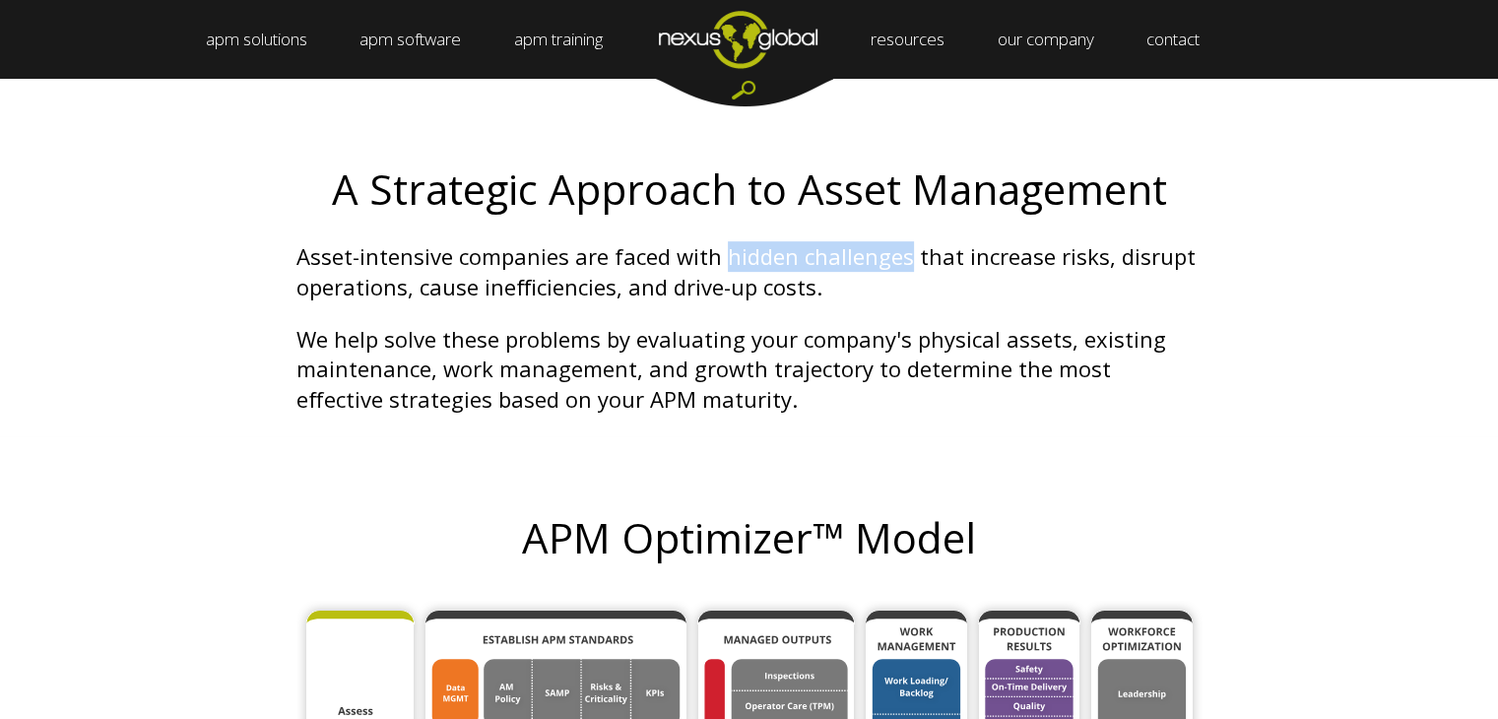
drag, startPoint x: 719, startPoint y: 255, endPoint x: 897, endPoint y: 228, distance: 180.2
click at [897, 228] on span "A Strategic Approach to Asset Management Asset-intensive companies are faced wi…" at bounding box center [749, 290] width 906 height 248
